Goal: Task Accomplishment & Management: Complete application form

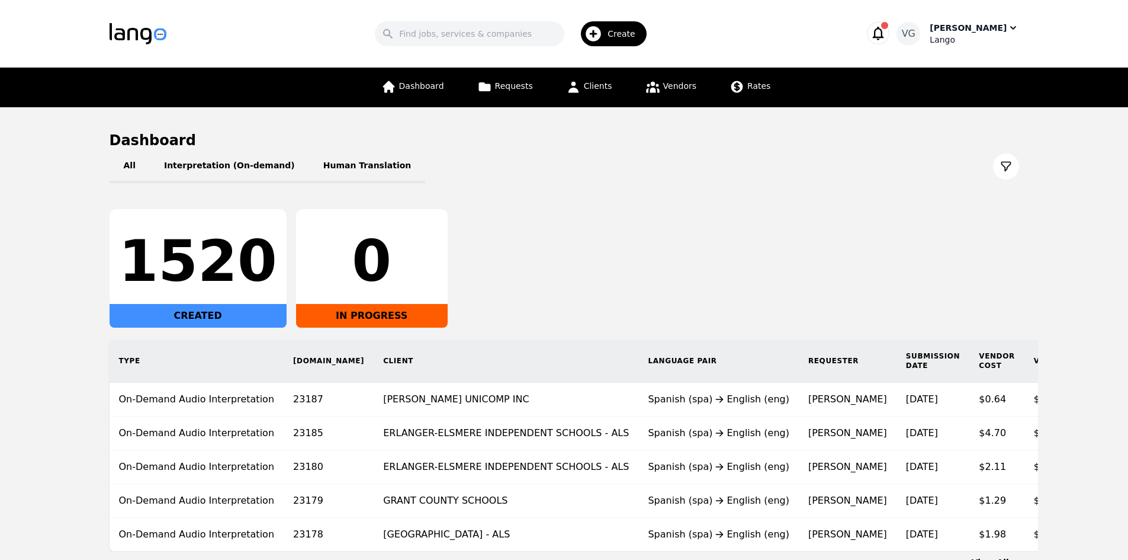
click at [627, 29] on span "Create" at bounding box center [626, 34] width 36 height 12
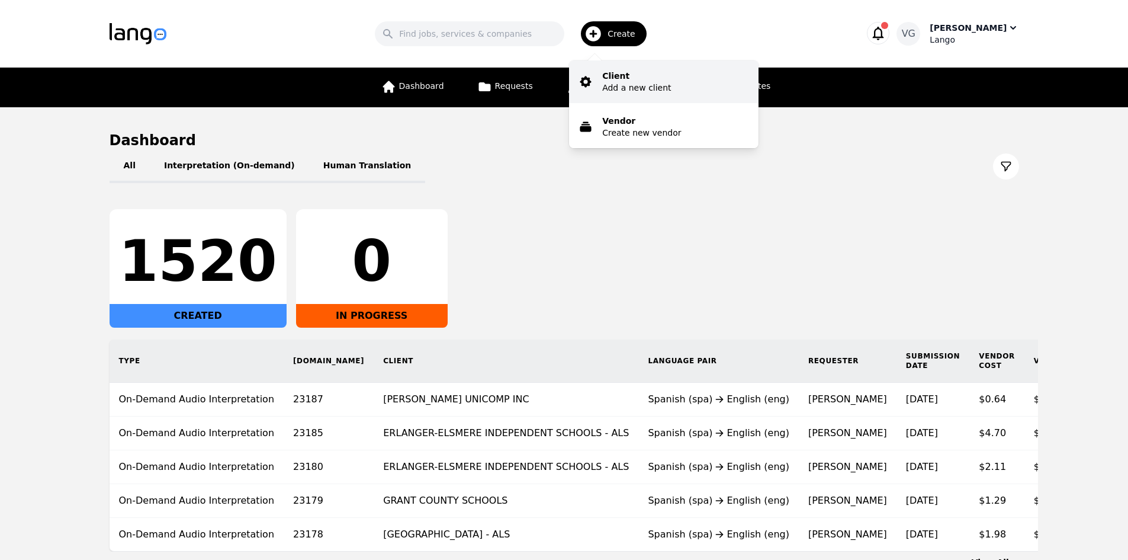
click at [630, 82] on p "Add a new client" at bounding box center [636, 88] width 69 height 12
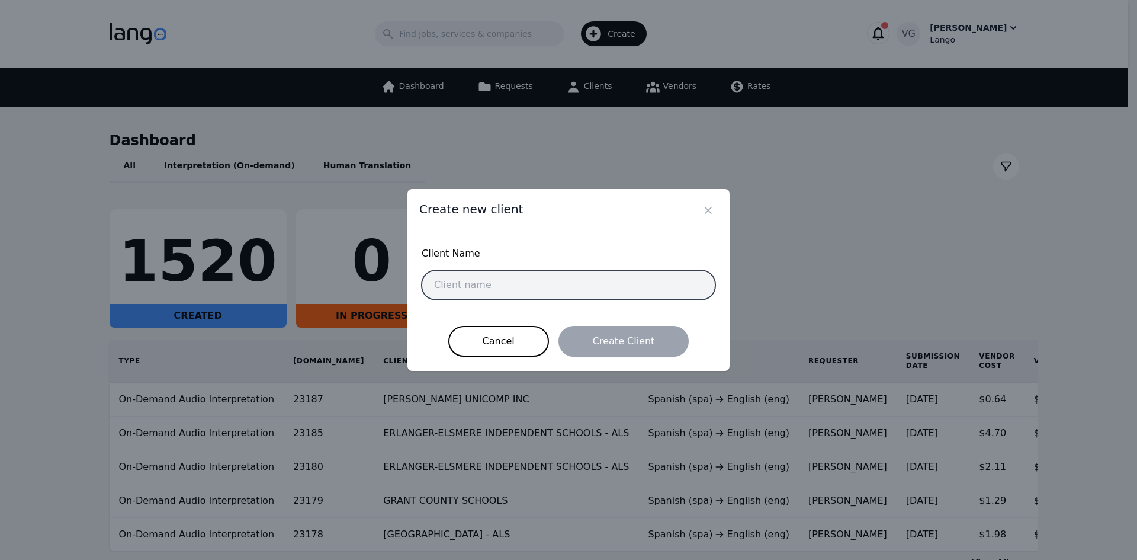
click at [522, 284] on input "text" at bounding box center [569, 285] width 294 height 30
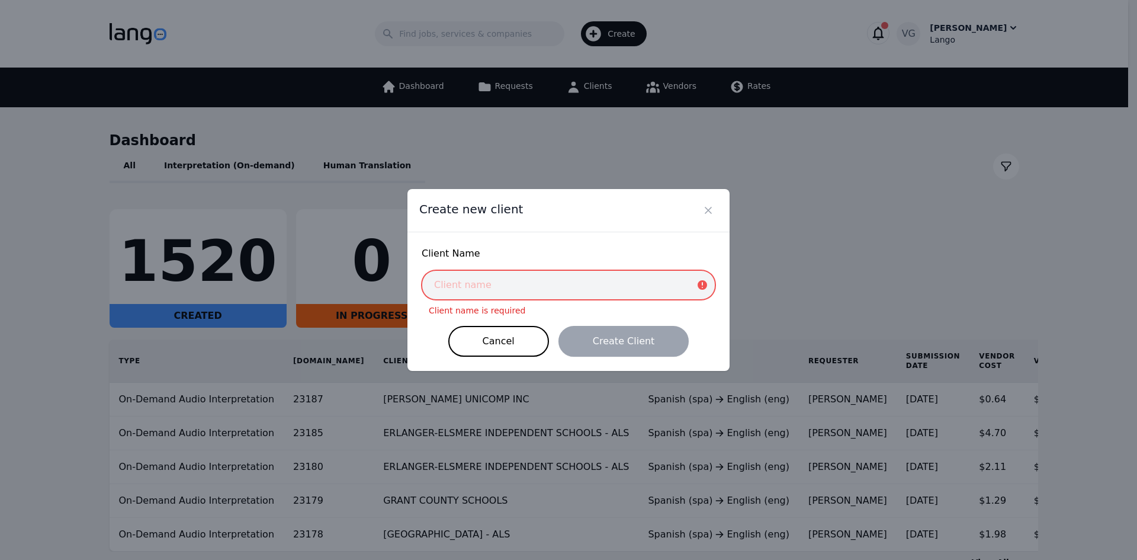
paste input "City of [GEOGRAPHIC_DATA]"
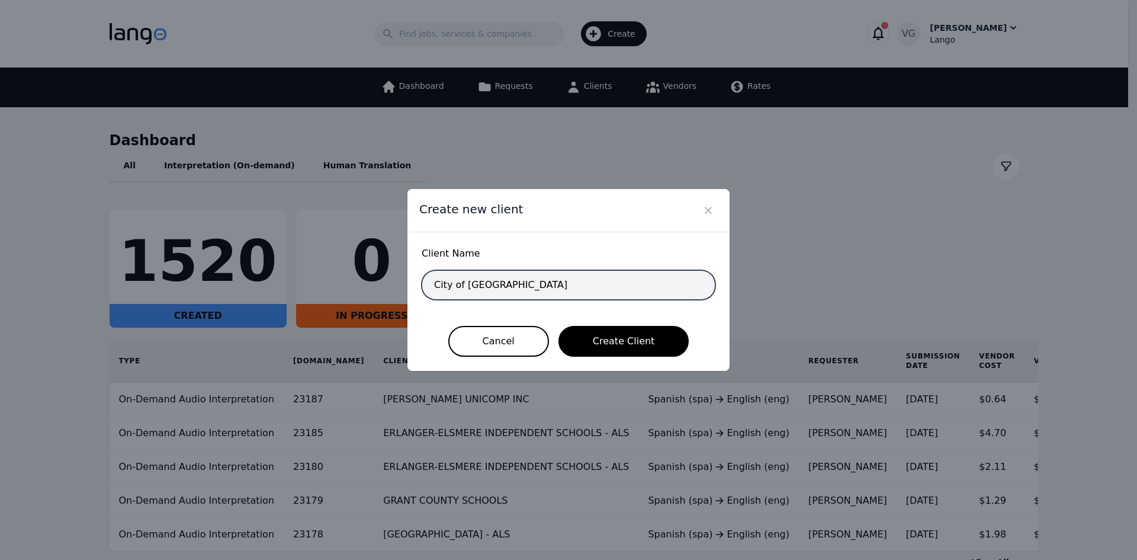
click at [608, 290] on input "City of [GEOGRAPHIC_DATA]" at bounding box center [569, 285] width 294 height 30
drag, startPoint x: 608, startPoint y: 290, endPoint x: 442, endPoint y: 285, distance: 165.9
click at [442, 285] on input "City of [GEOGRAPHIC_DATA]" at bounding box center [569, 285] width 294 height 30
paste input "ITY OF [GEOGRAPHIC_DATA]"
type input "CITY OF [GEOGRAPHIC_DATA]"
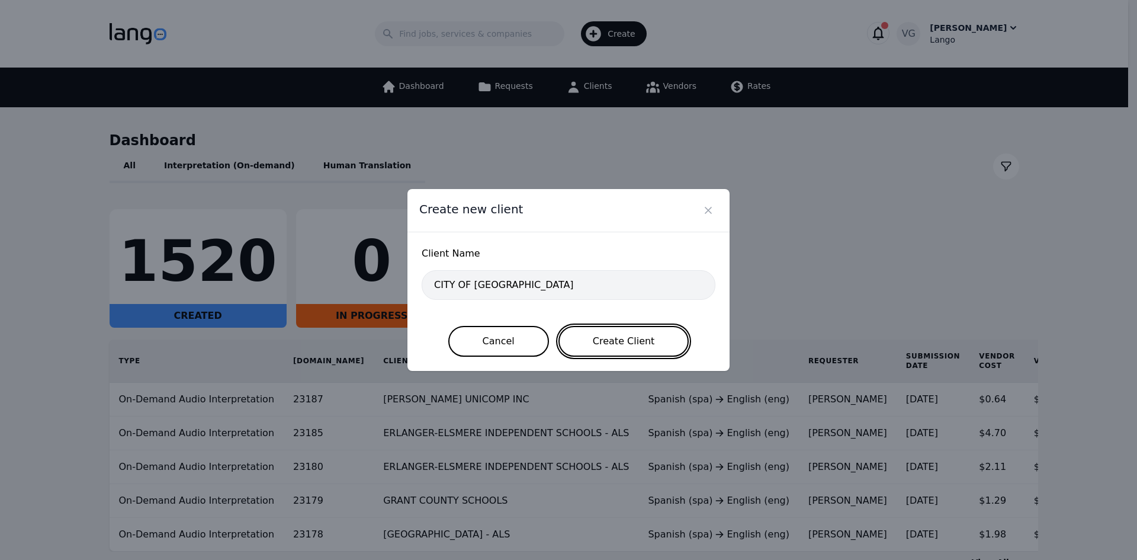
click at [607, 335] on button "Create Client" at bounding box center [623, 341] width 131 height 31
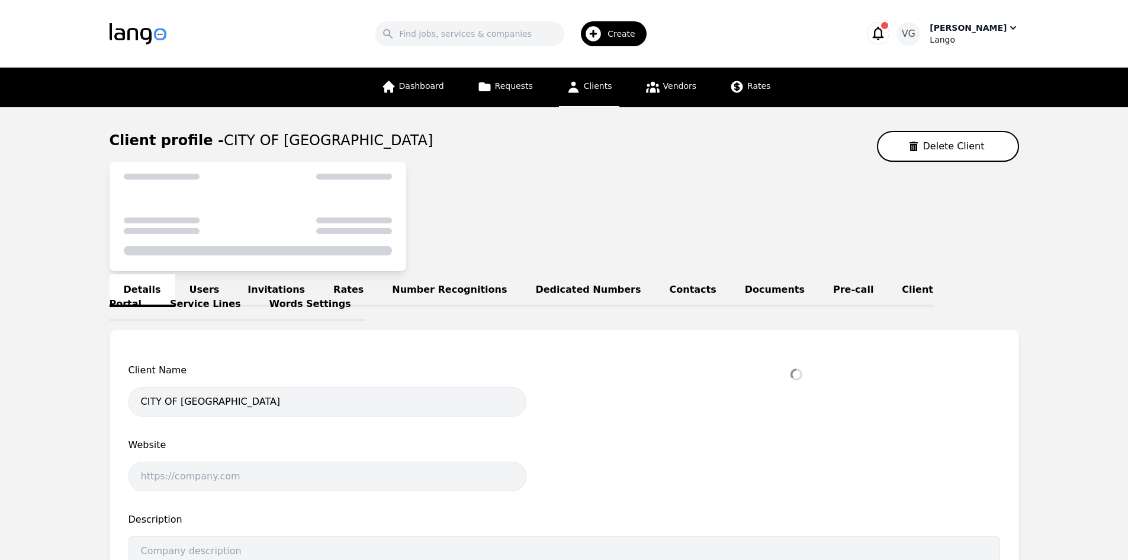
select select "active"
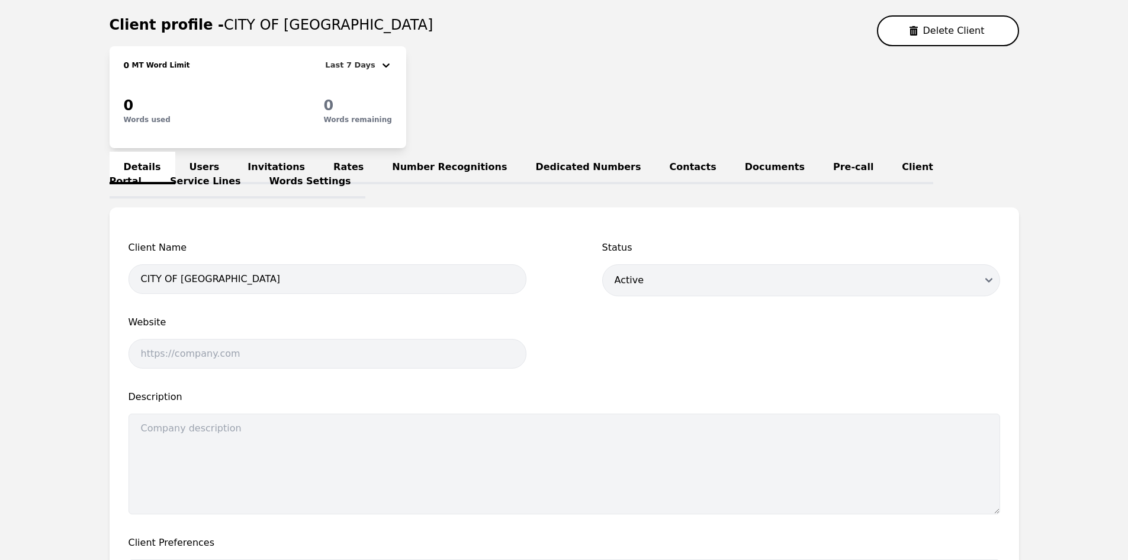
scroll to position [118, 0]
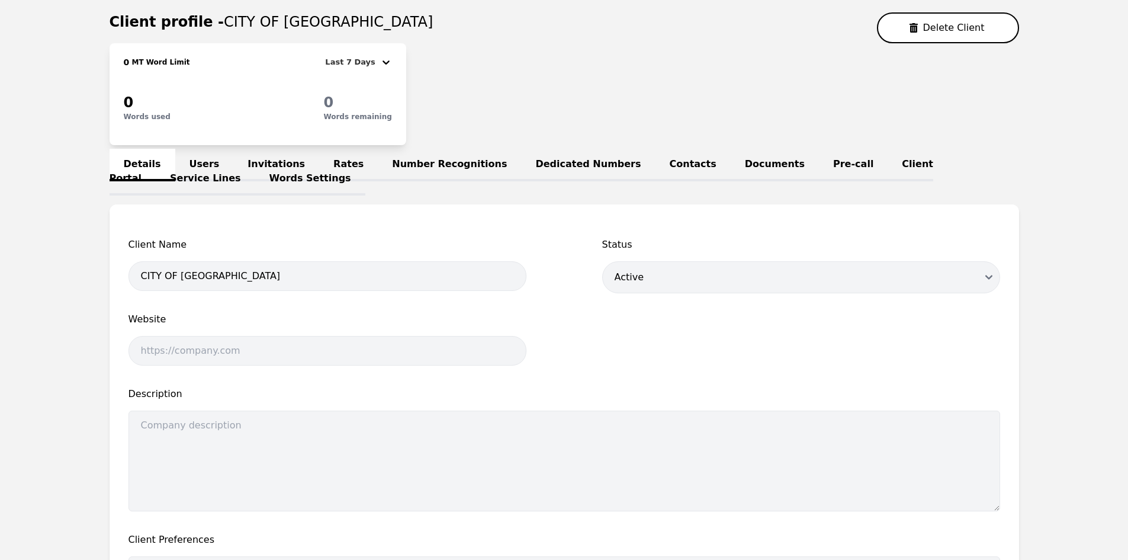
click at [198, 166] on link "Users" at bounding box center [204, 165] width 59 height 33
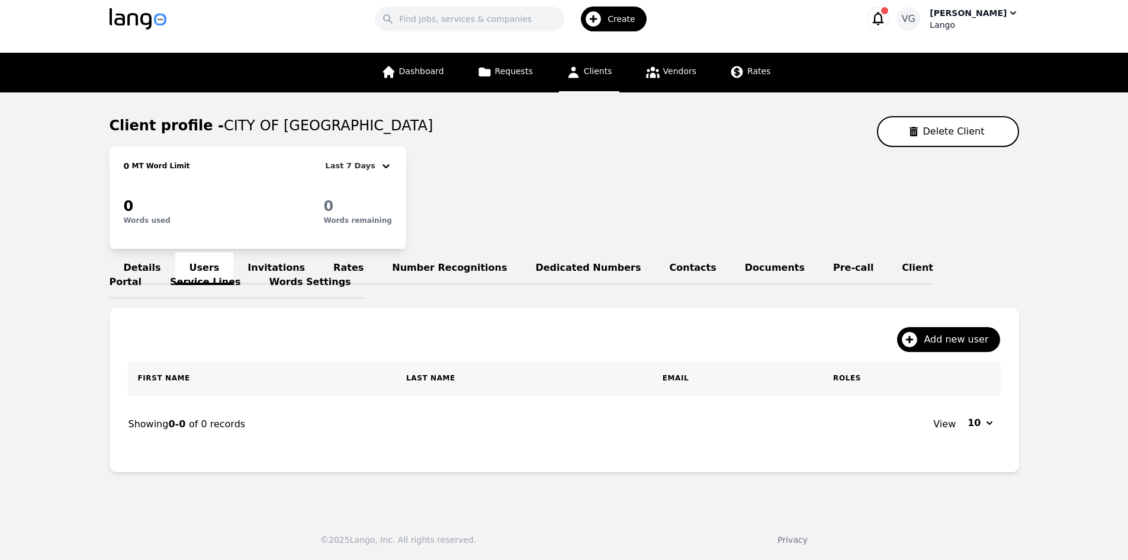
scroll to position [14, 0]
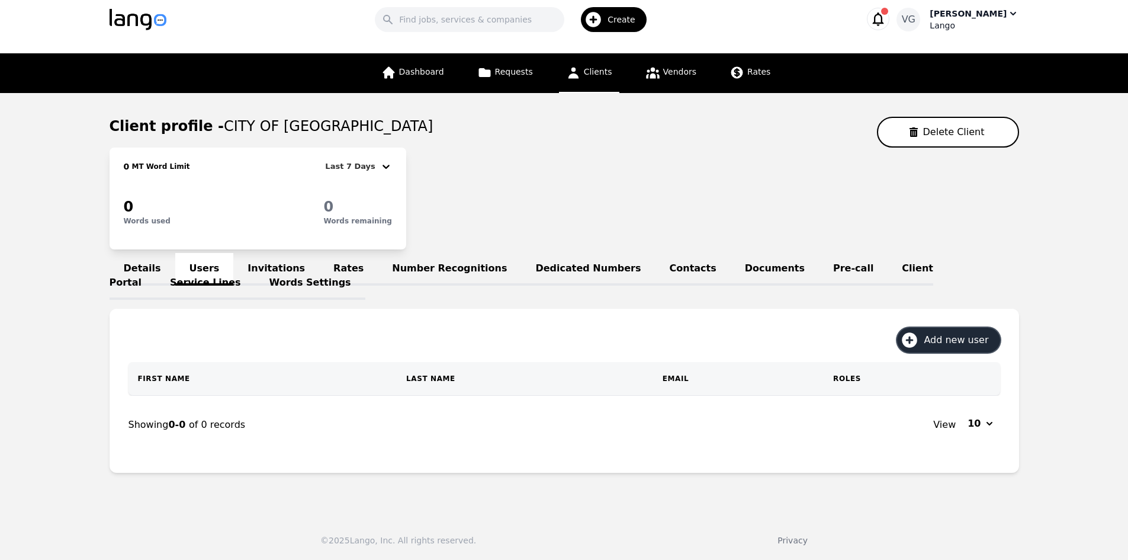
click at [950, 342] on span "Add new user" at bounding box center [960, 340] width 73 height 14
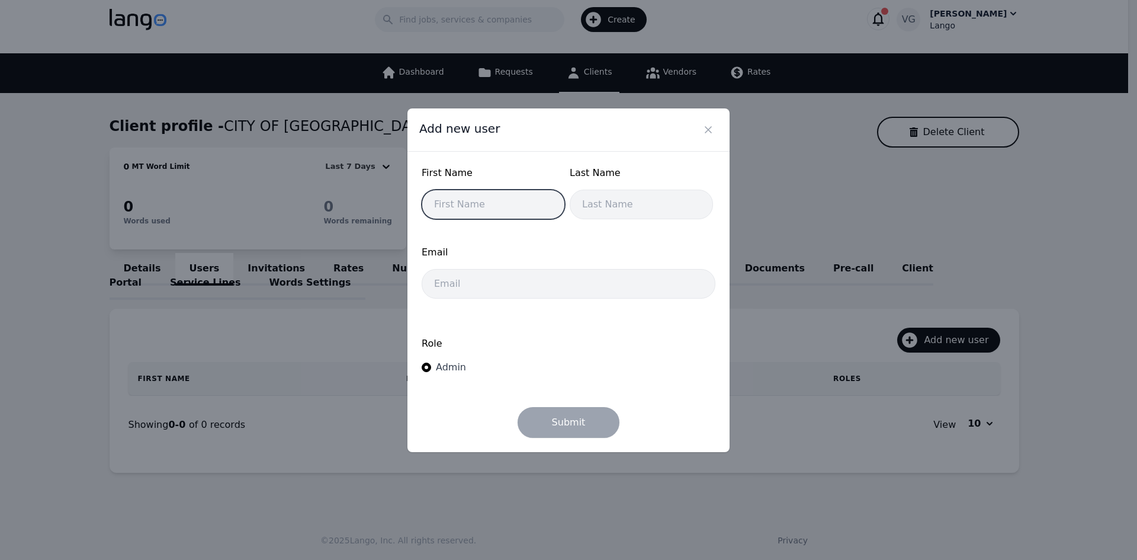
click at [464, 204] on input "text" at bounding box center [493, 205] width 143 height 30
type input "[PERSON_NAME]"
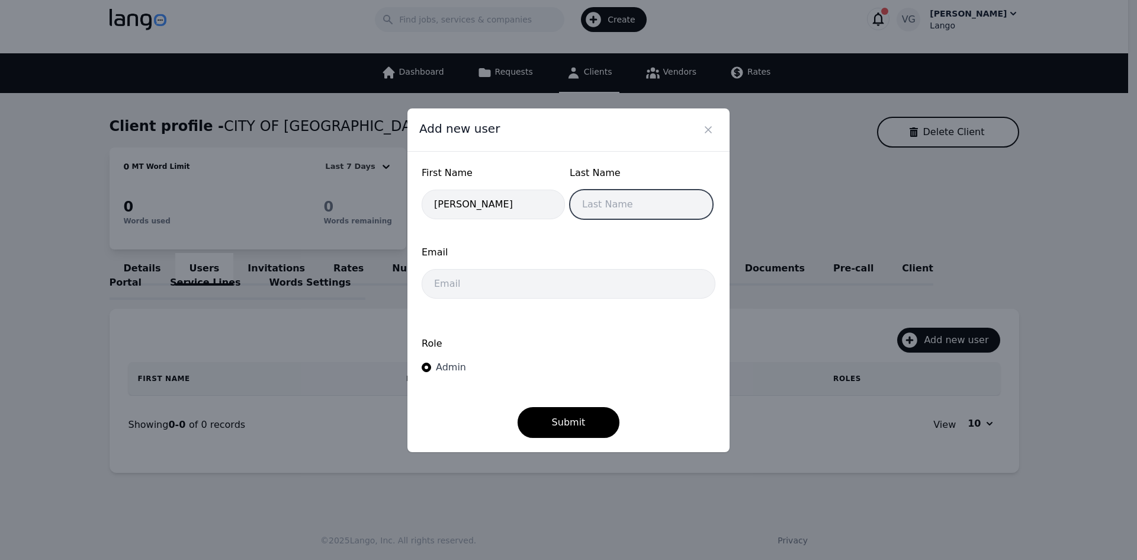
click at [587, 191] on input "text" at bounding box center [641, 205] width 143 height 30
click at [598, 205] on input "[PERSON_NAME]" at bounding box center [641, 205] width 143 height 30
click at [580, 204] on input "[PERSON_NAME]" at bounding box center [641, 205] width 143 height 30
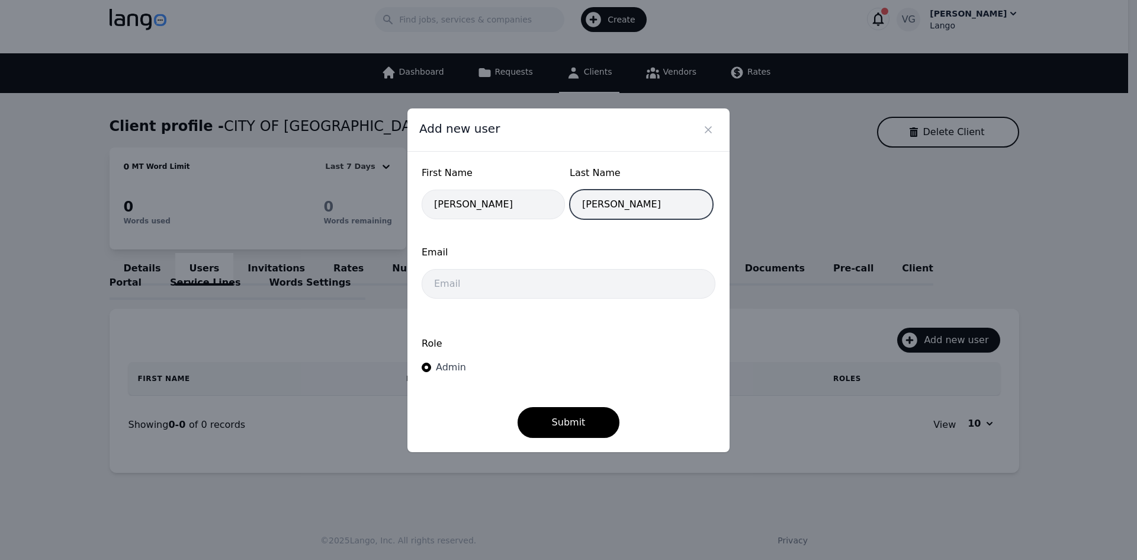
type input "[PERSON_NAME]"
click at [503, 212] on input "[PERSON_NAME]" at bounding box center [493, 205] width 143 height 30
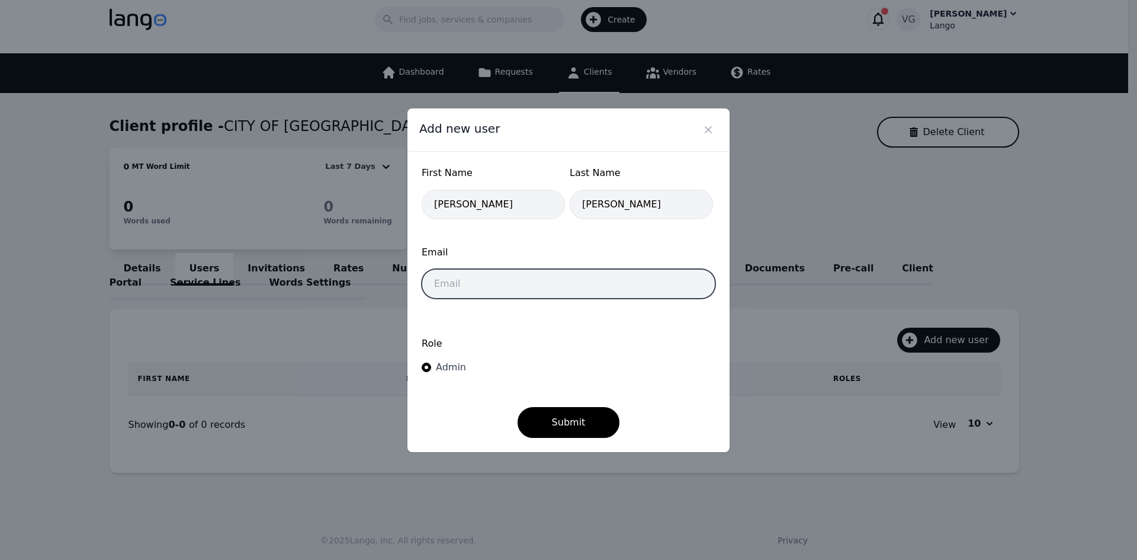
click at [490, 272] on input "email" at bounding box center [569, 284] width 294 height 30
type input "[PERSON_NAME][EMAIL_ADDRESS][PERSON_NAME][DOMAIN_NAME]"
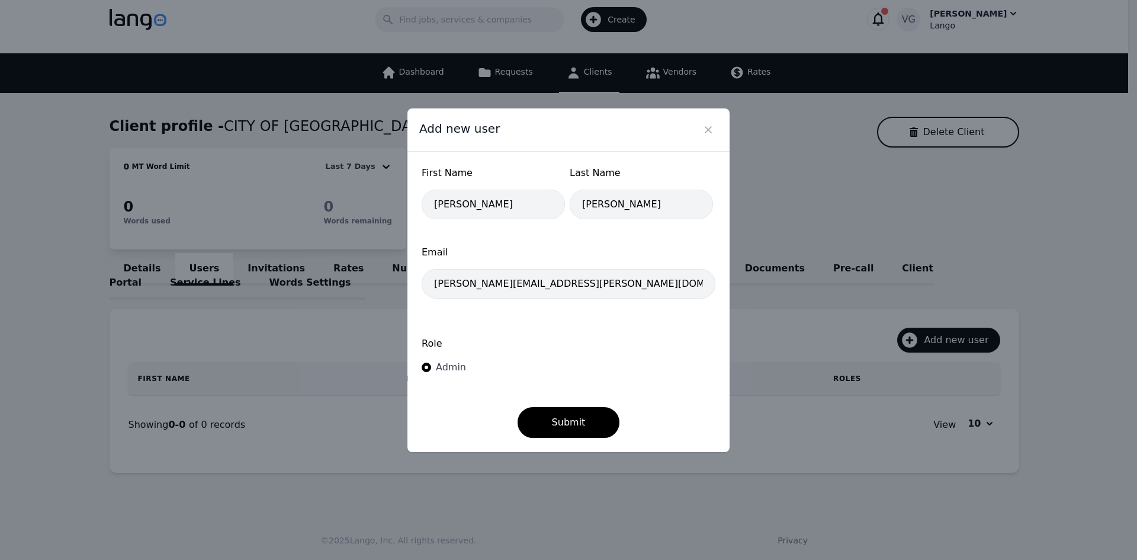
click at [552, 164] on div "First Name [PERSON_NAME] Last Name [PERSON_NAME] Email [PERSON_NAME][EMAIL_ADDR…" at bounding box center [568, 302] width 322 height 300
click at [574, 415] on button "Submit" at bounding box center [569, 422] width 102 height 31
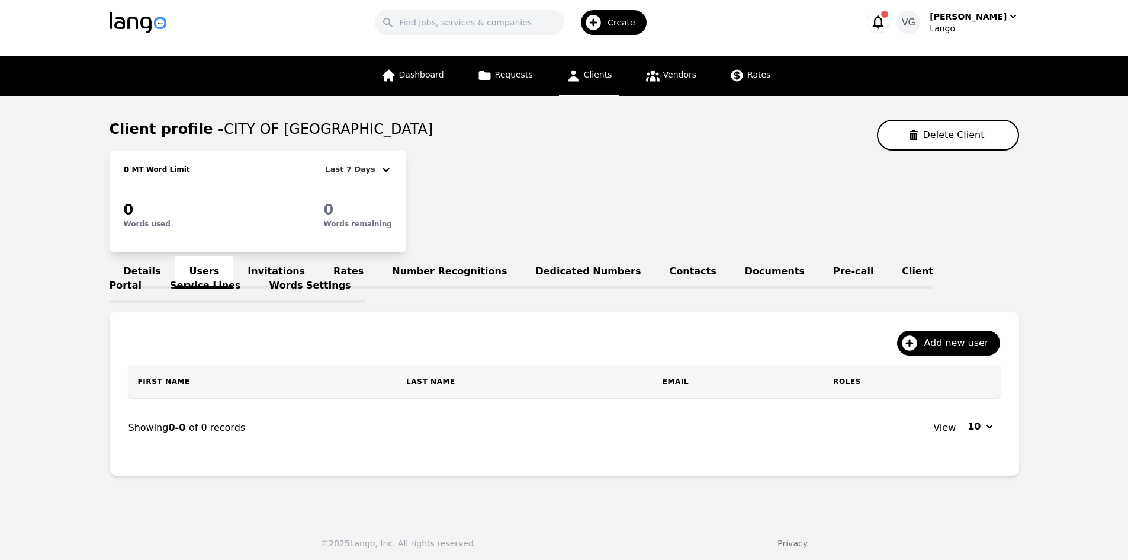
scroll to position [14, 0]
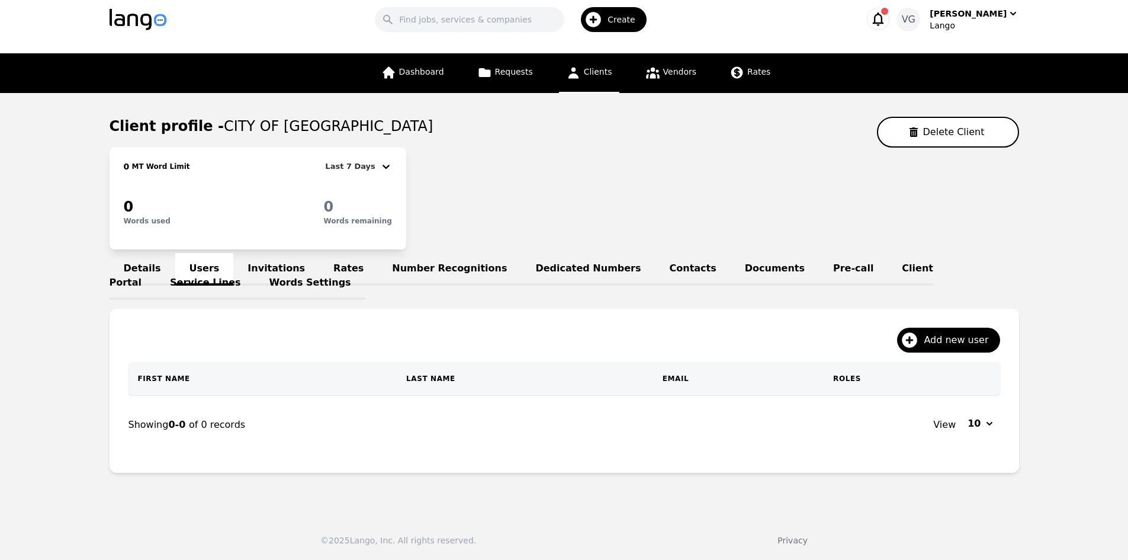
click at [420, 322] on div "Add new user First Name Last Name Email Roles Showing 0-0 of 0 records View 10" at bounding box center [565, 391] width 910 height 164
click at [243, 266] on link "Invitations" at bounding box center [276, 269] width 86 height 33
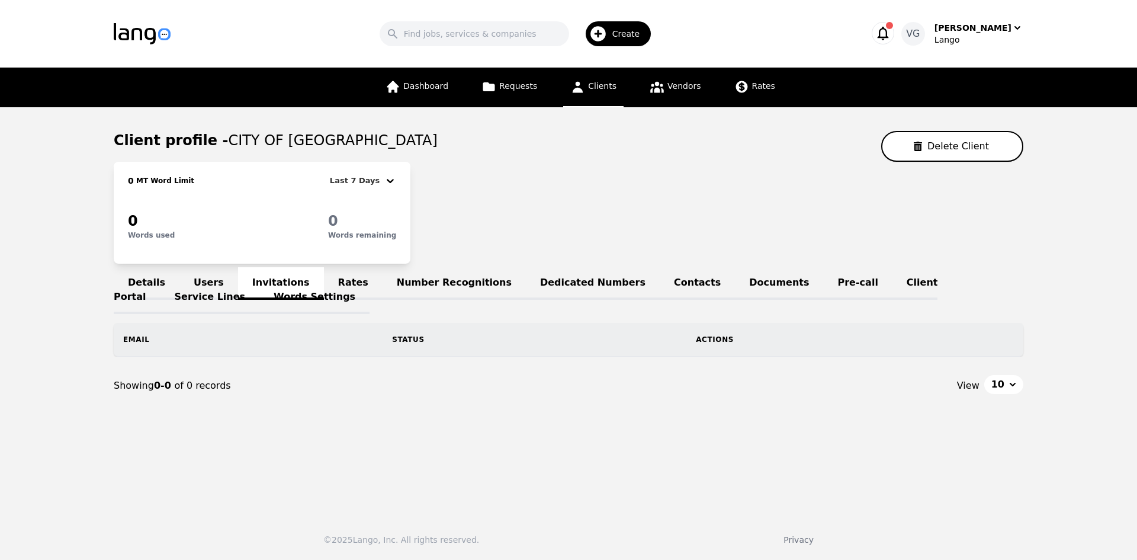
click at [207, 284] on link "Users" at bounding box center [208, 283] width 59 height 33
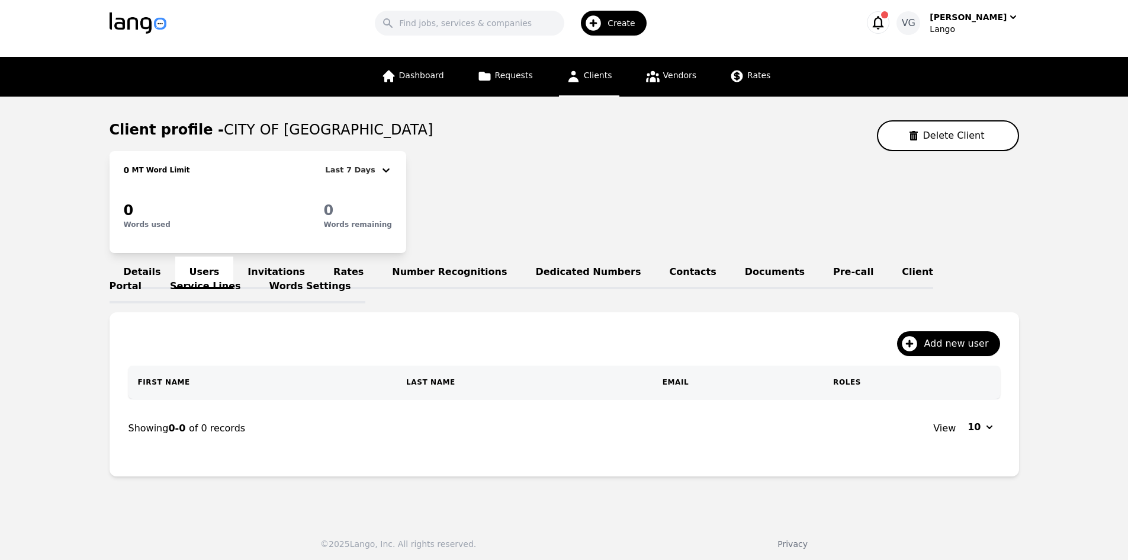
scroll to position [14, 0]
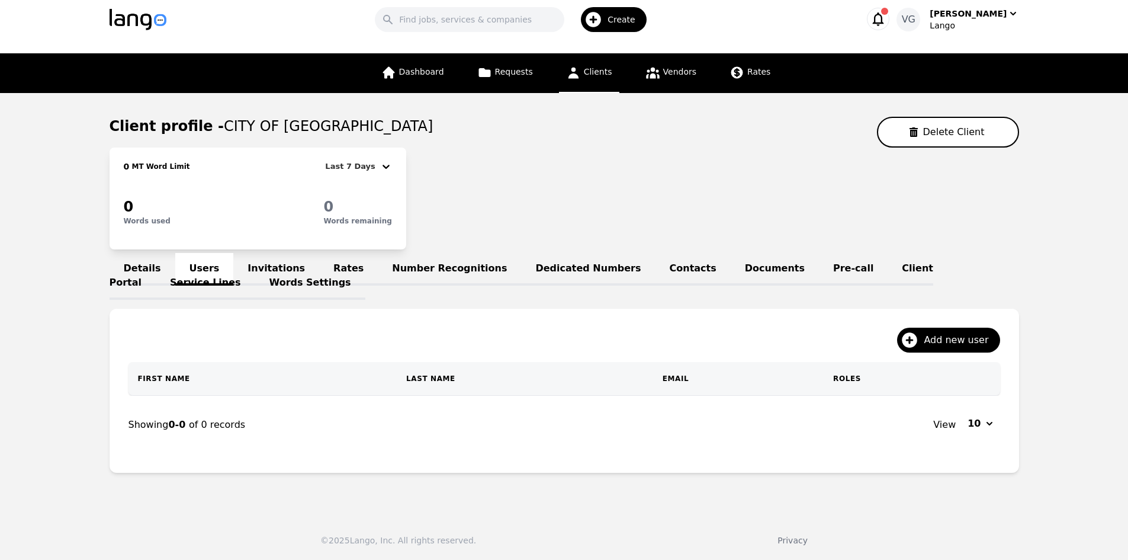
click at [202, 276] on div "Details Users Invitations Rates Number Recognitions Dedicated Numbers Contacts …" at bounding box center [565, 275] width 910 height 28
click at [219, 265] on div "Details Users Invitations Rates Number Recognitions Dedicated Numbers Contacts …" at bounding box center [565, 275] width 910 height 28
click at [200, 269] on div "Details Users Invitations Rates Number Recognitions Dedicated Numbers Contacts …" at bounding box center [565, 275] width 910 height 28
click at [255, 271] on link "Words Settings" at bounding box center [310, 283] width 110 height 33
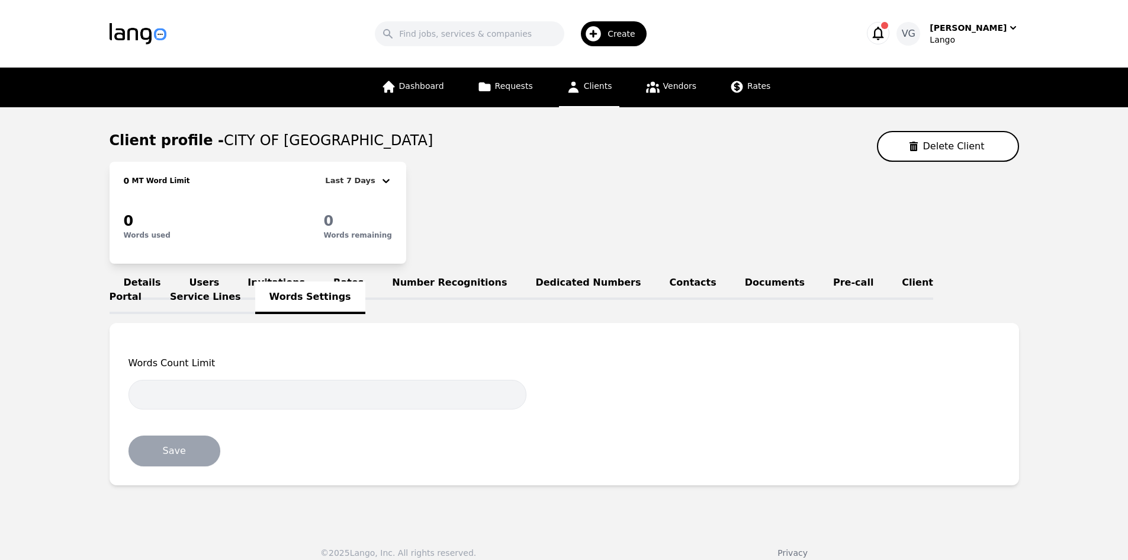
click at [204, 279] on link "Users" at bounding box center [204, 283] width 59 height 33
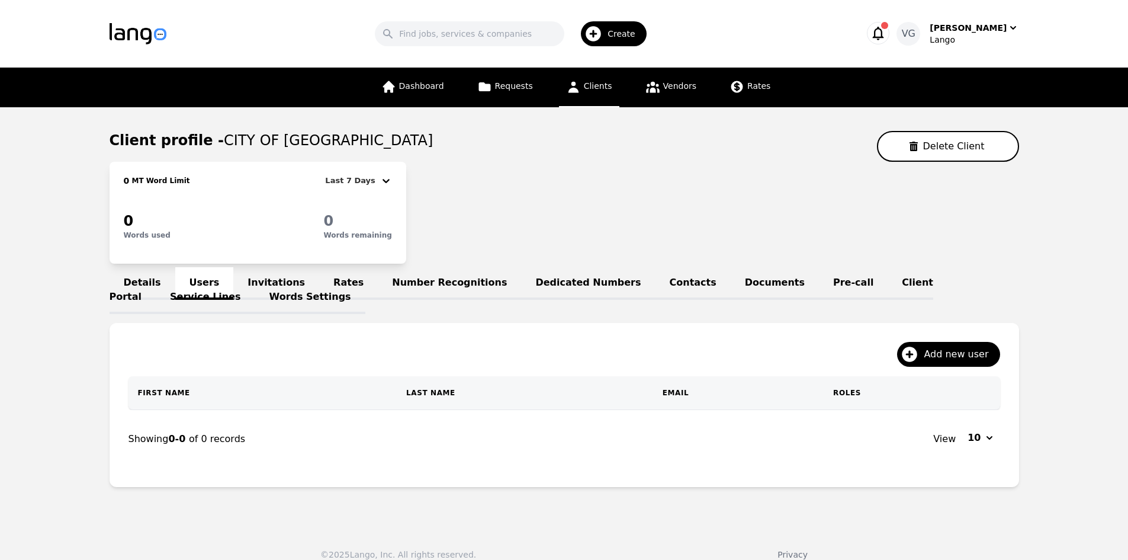
click at [142, 277] on link "Details" at bounding box center [143, 283] width 66 height 33
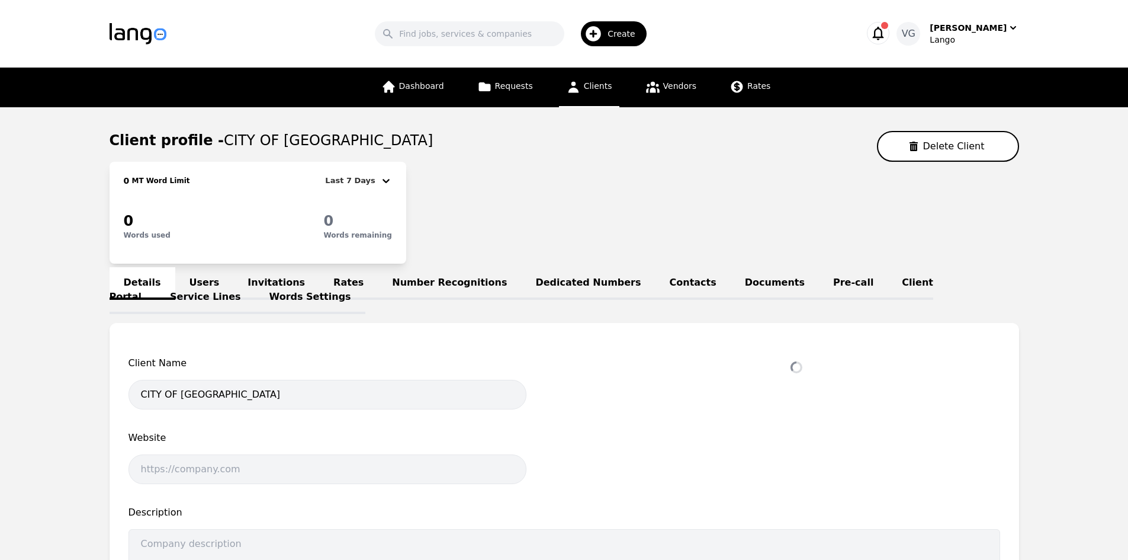
click at [203, 278] on link "Users" at bounding box center [204, 283] width 59 height 33
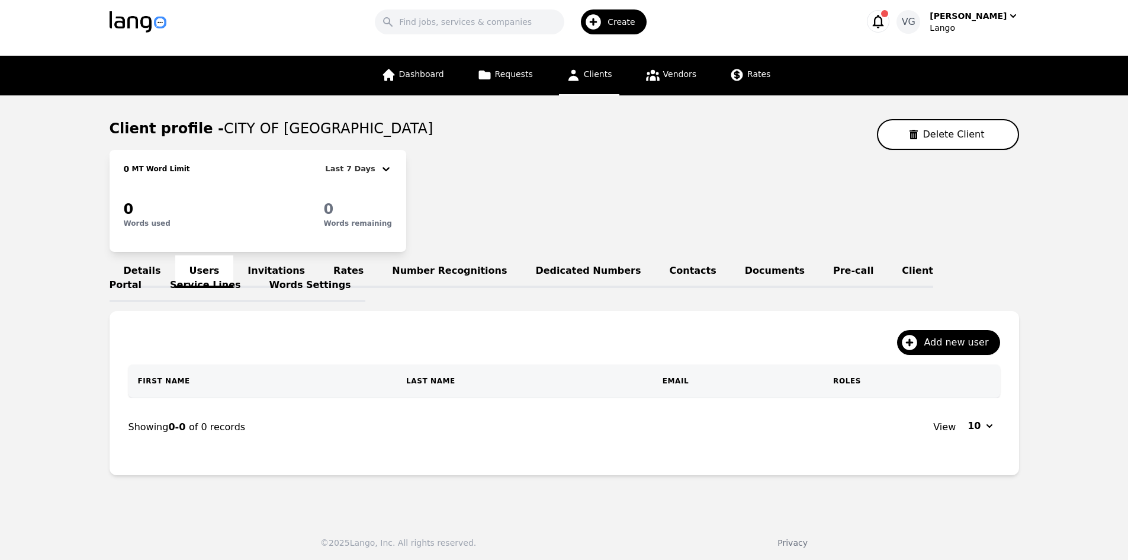
scroll to position [14, 0]
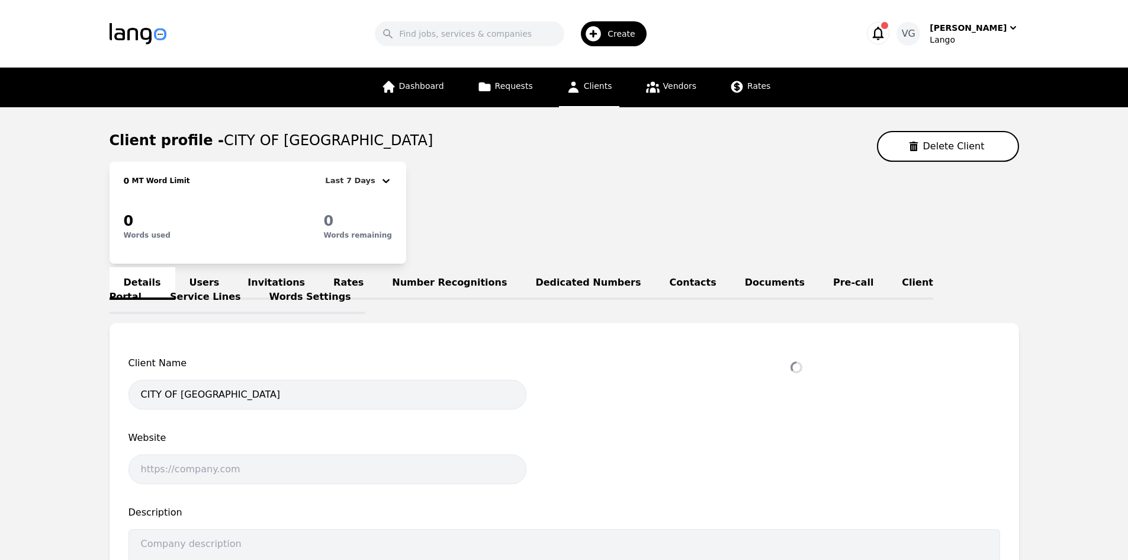
select select "active"
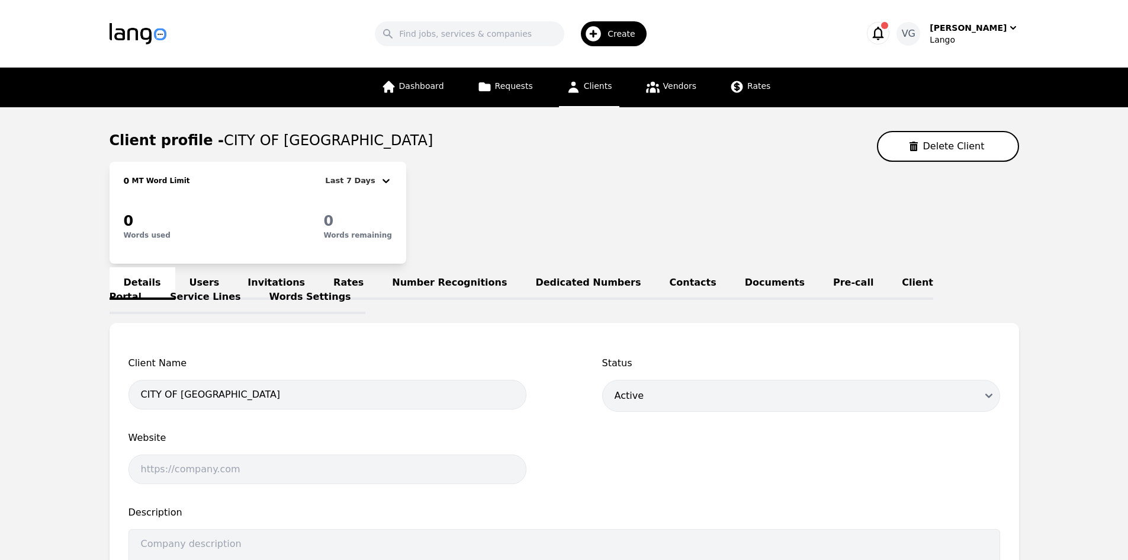
scroll to position [14, 0]
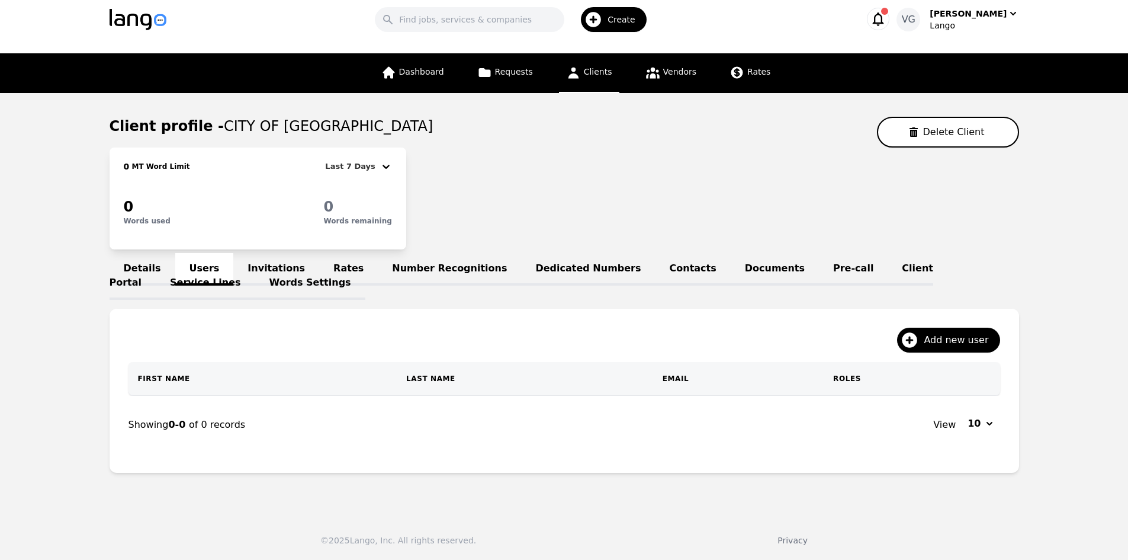
click at [248, 261] on link "Invitations" at bounding box center [276, 269] width 86 height 33
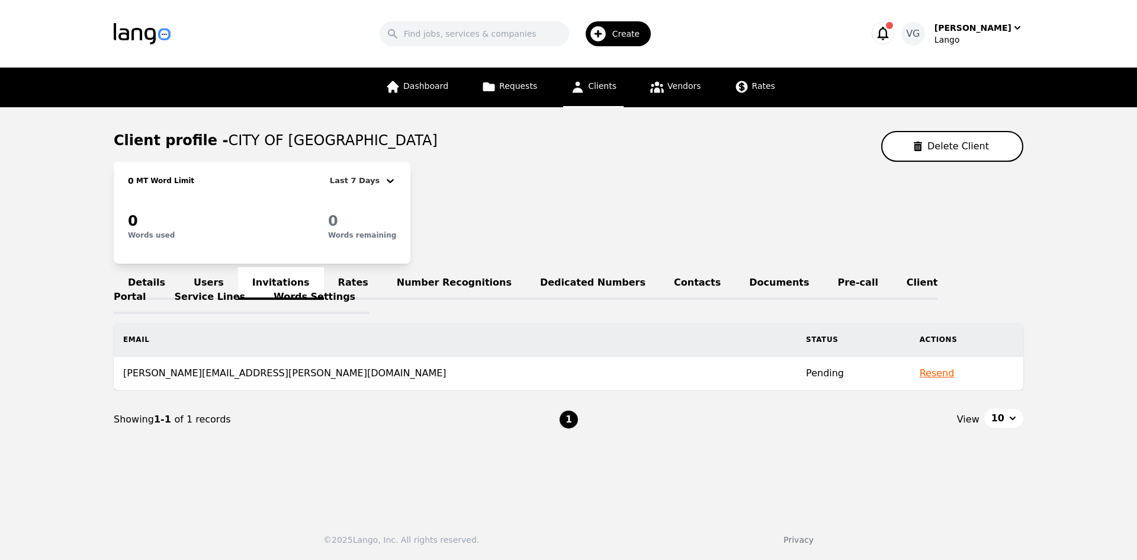
click at [214, 281] on link "Users" at bounding box center [208, 283] width 59 height 33
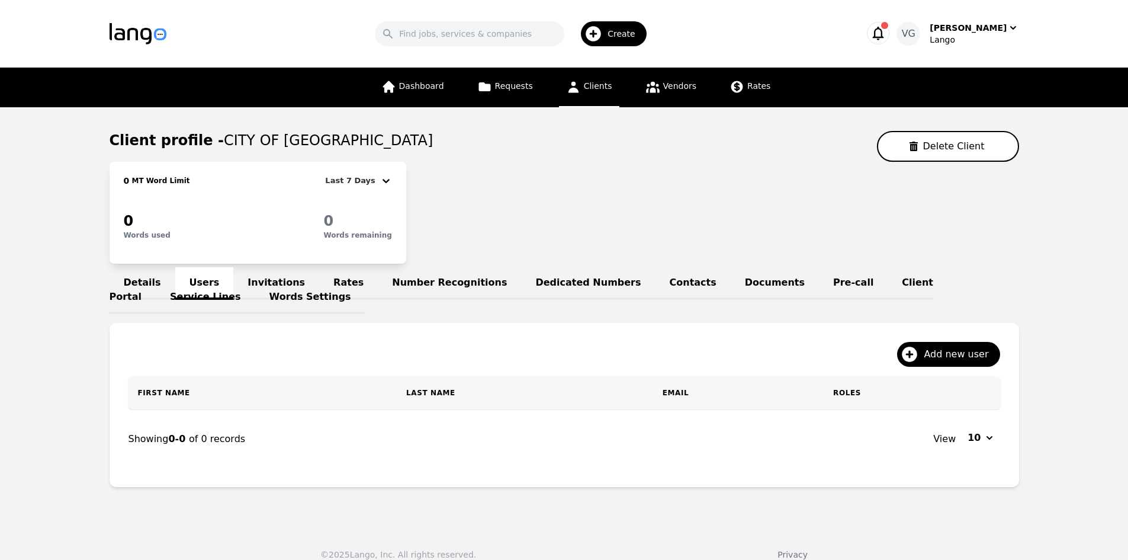
click at [237, 285] on link "Invitations" at bounding box center [276, 283] width 86 height 33
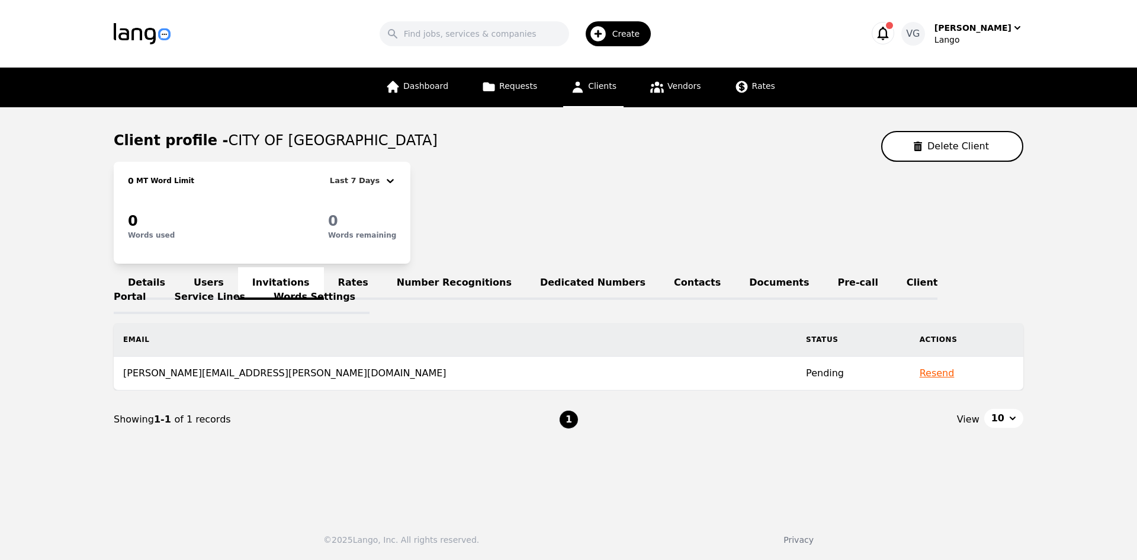
click at [181, 280] on link "Users" at bounding box center [208, 283] width 59 height 33
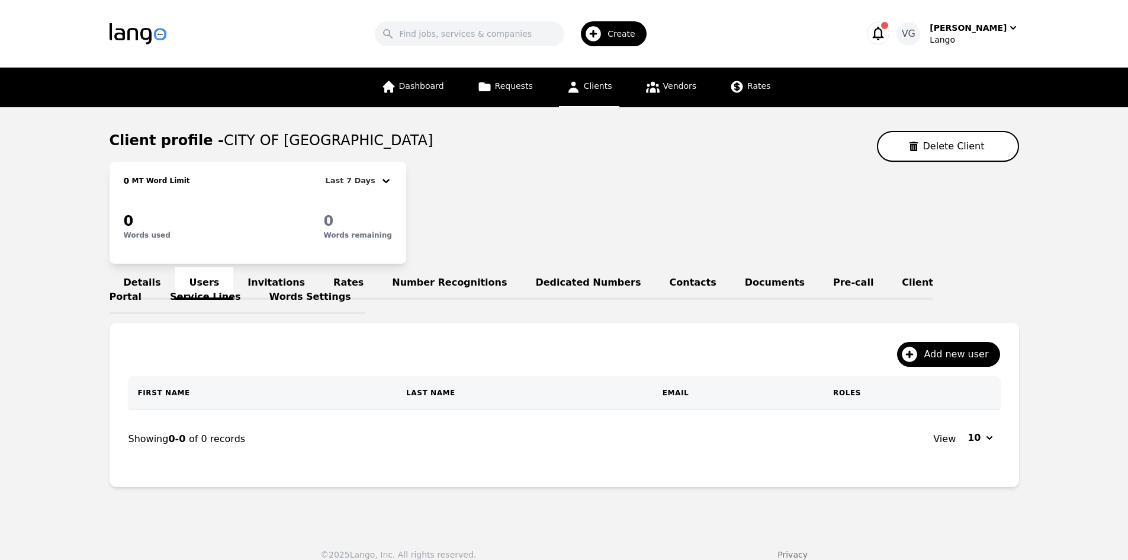
drag, startPoint x: 98, startPoint y: 129, endPoint x: 520, endPoint y: 128, distance: 422.2
click at [520, 128] on main "Client profile - CITY OF PHOENIX - PHX AIRPORT COMMAND CENTER Delete Client 0 M…" at bounding box center [564, 313] width 1128 height 413
click at [22, 338] on main "Client profile - CITY OF PHOENIX - PHX AIRPORT COMMAND CENTER Delete Client 0 M…" at bounding box center [564, 313] width 1128 height 413
